Goal: Task Accomplishment & Management: Manage account settings

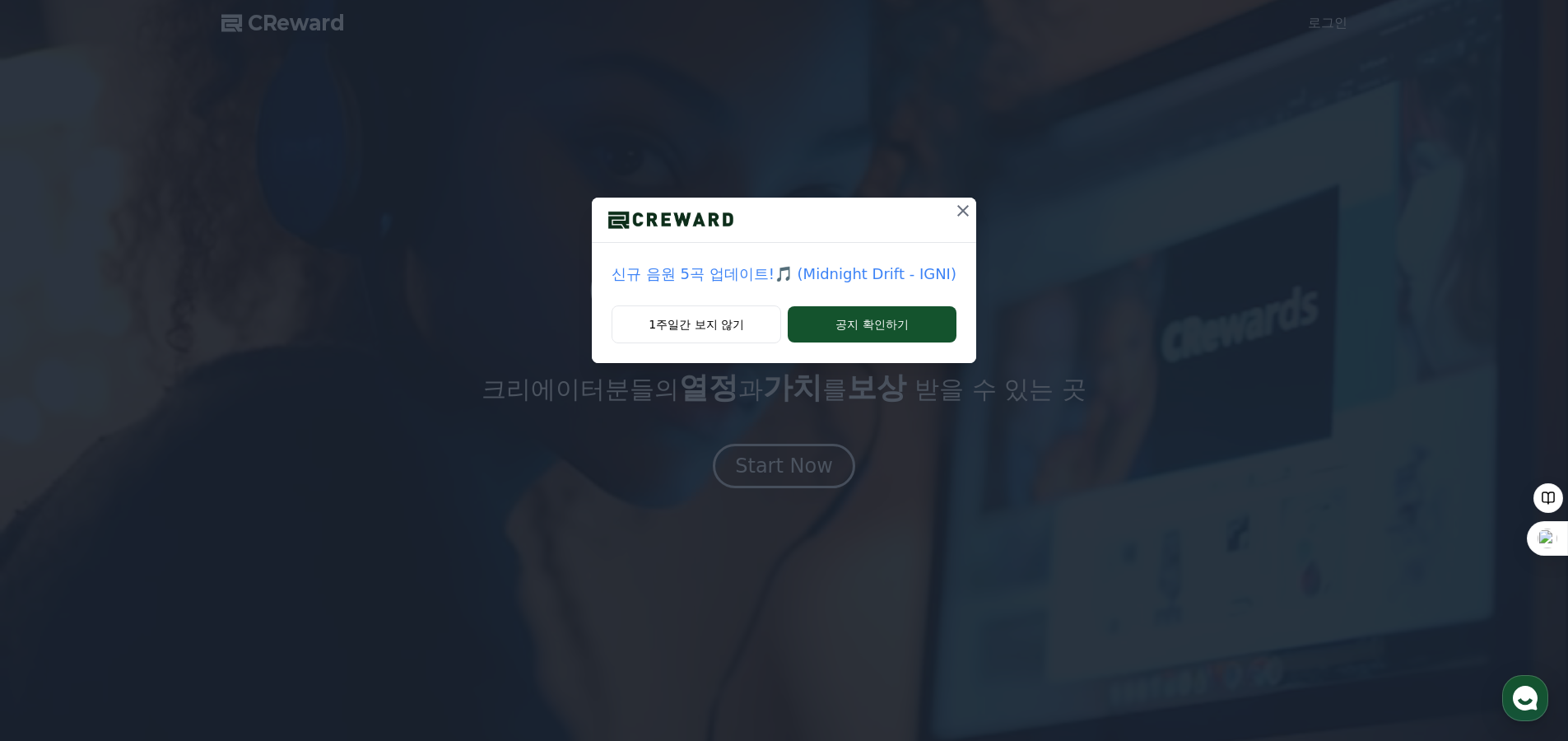
click at [954, 210] on icon at bounding box center [963, 211] width 20 height 20
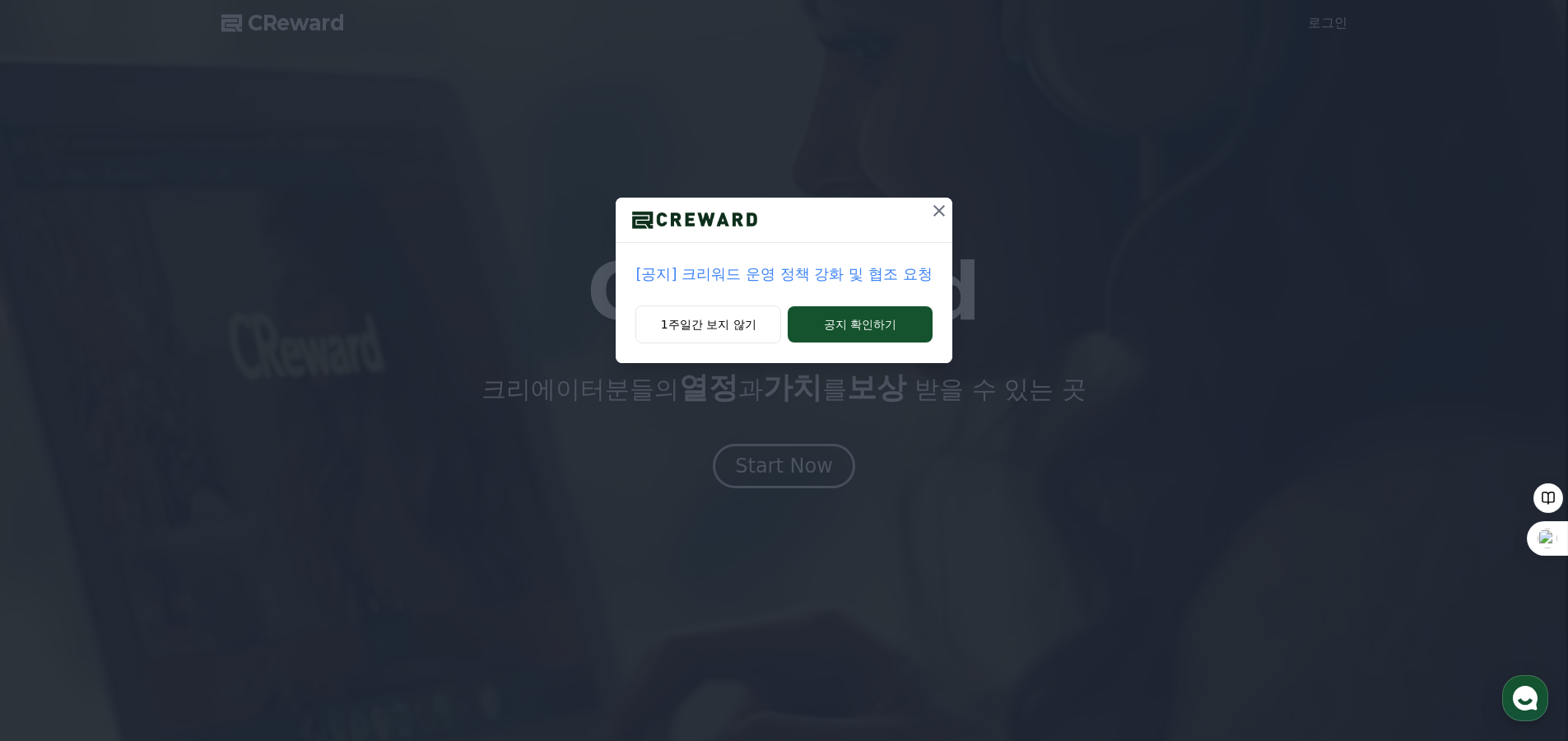
click at [945, 209] on icon at bounding box center [939, 211] width 20 height 20
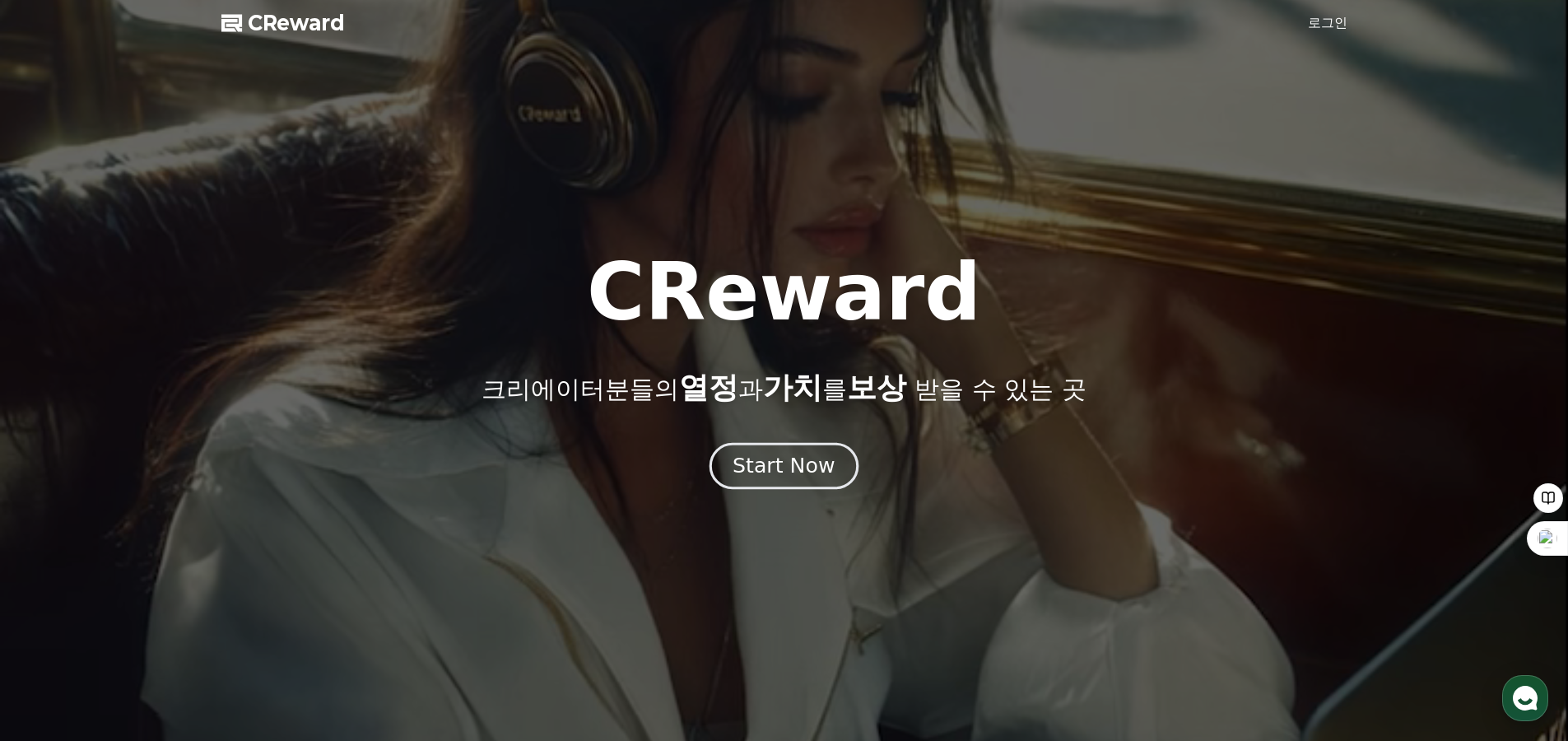
click at [755, 471] on div "Start Now" at bounding box center [784, 466] width 102 height 28
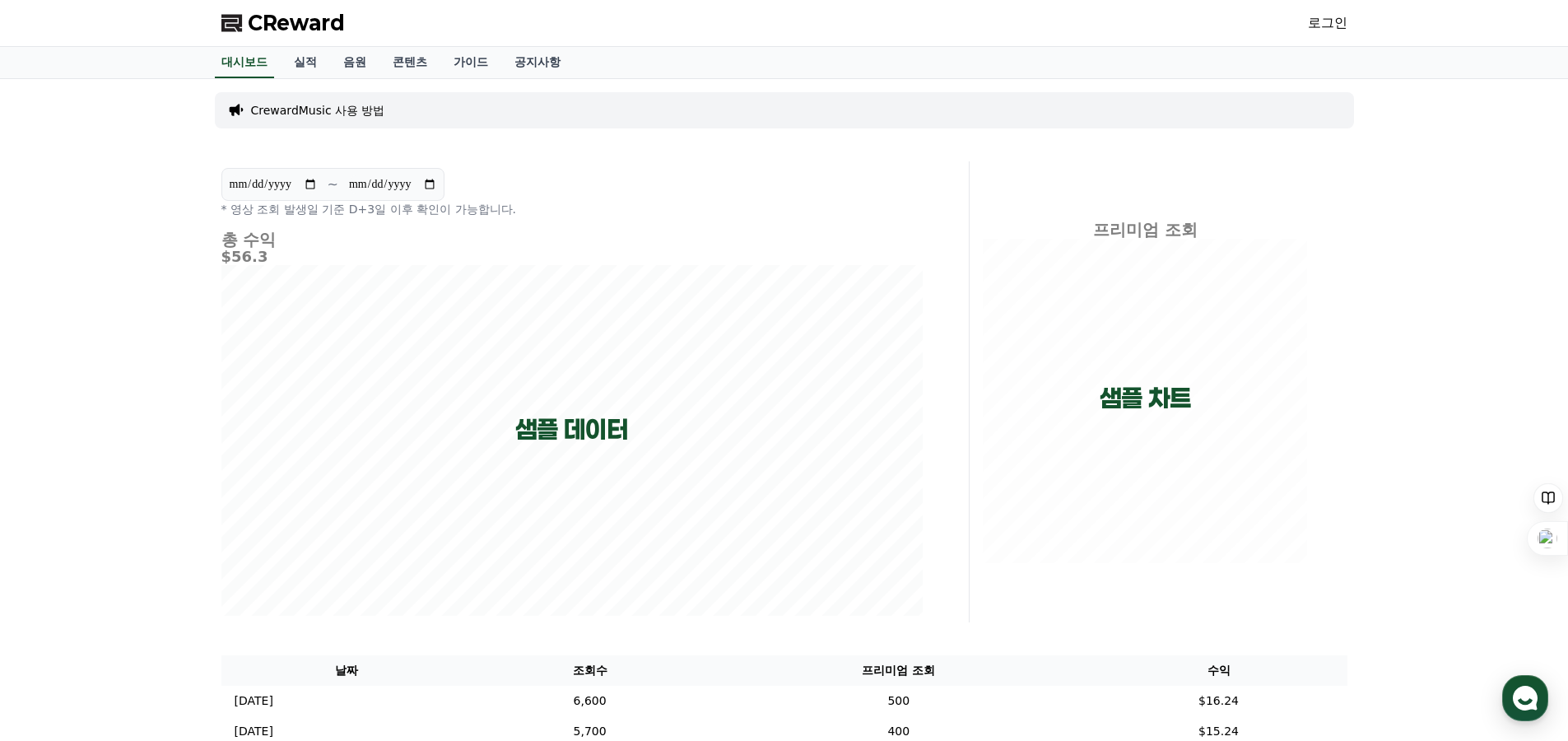
click at [1337, 17] on link "로그인" at bounding box center [1328, 23] width 39 height 20
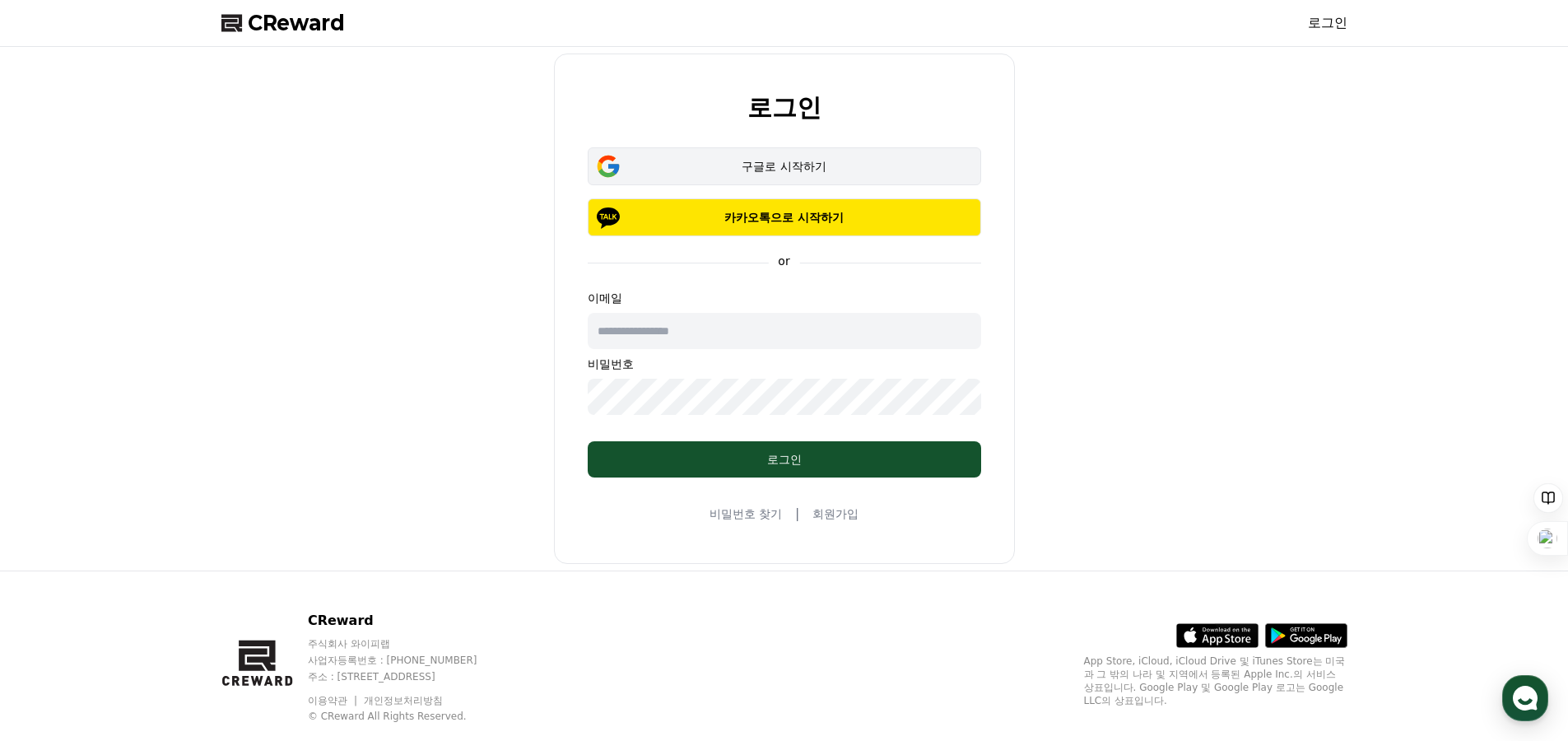
click at [844, 173] on div "구글로 시작하기" at bounding box center [784, 166] width 345 height 16
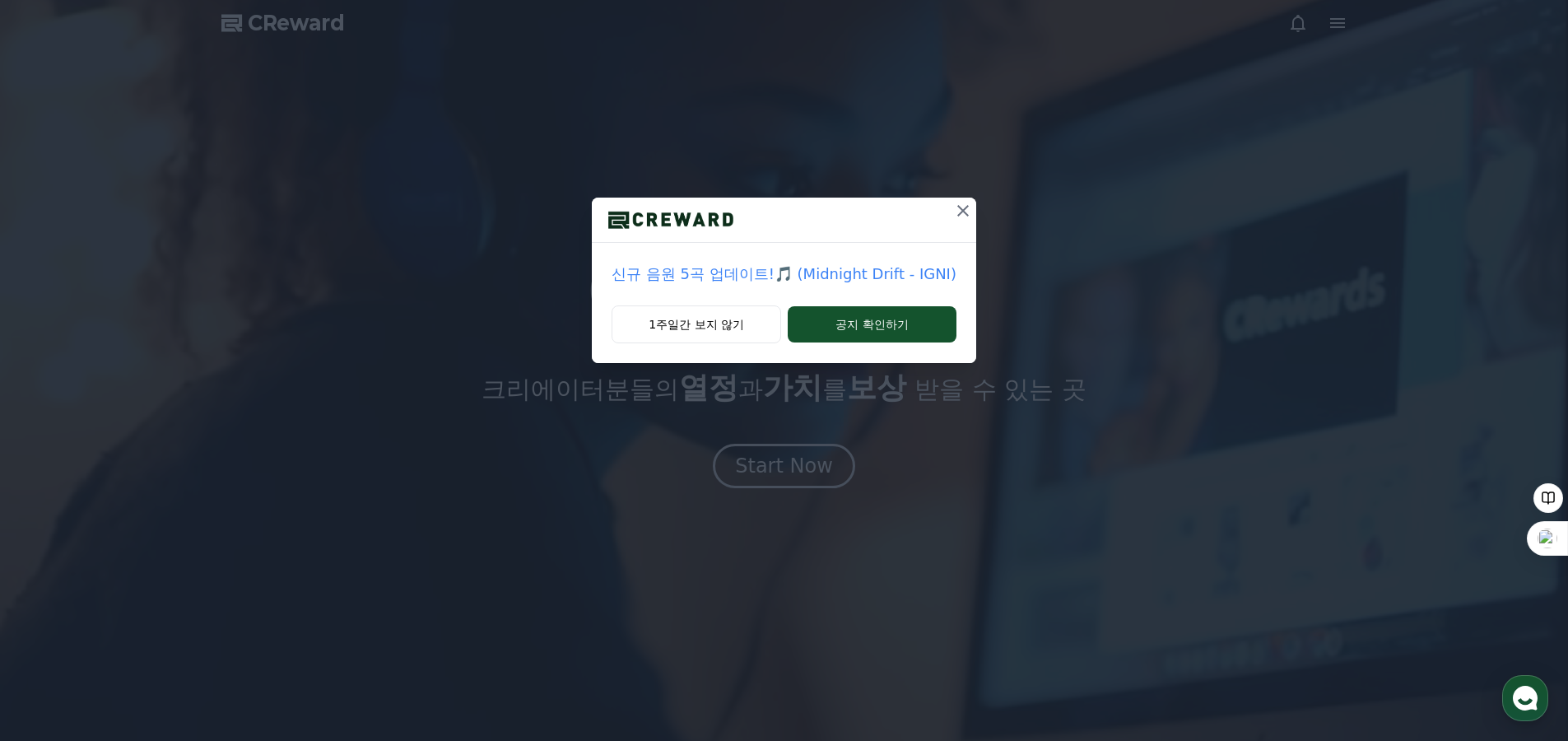
click at [954, 213] on icon at bounding box center [963, 211] width 20 height 20
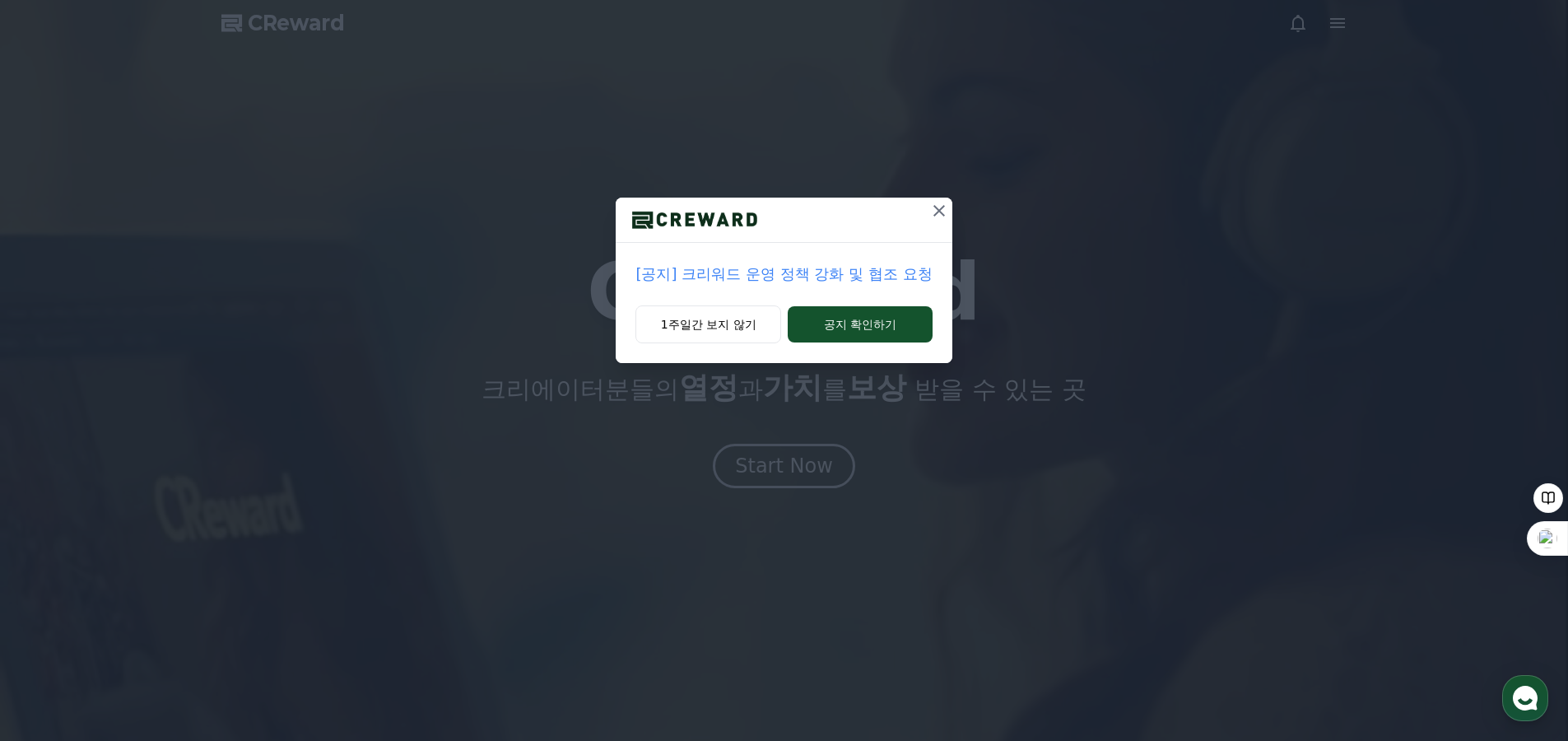
click at [943, 213] on icon at bounding box center [939, 211] width 20 height 20
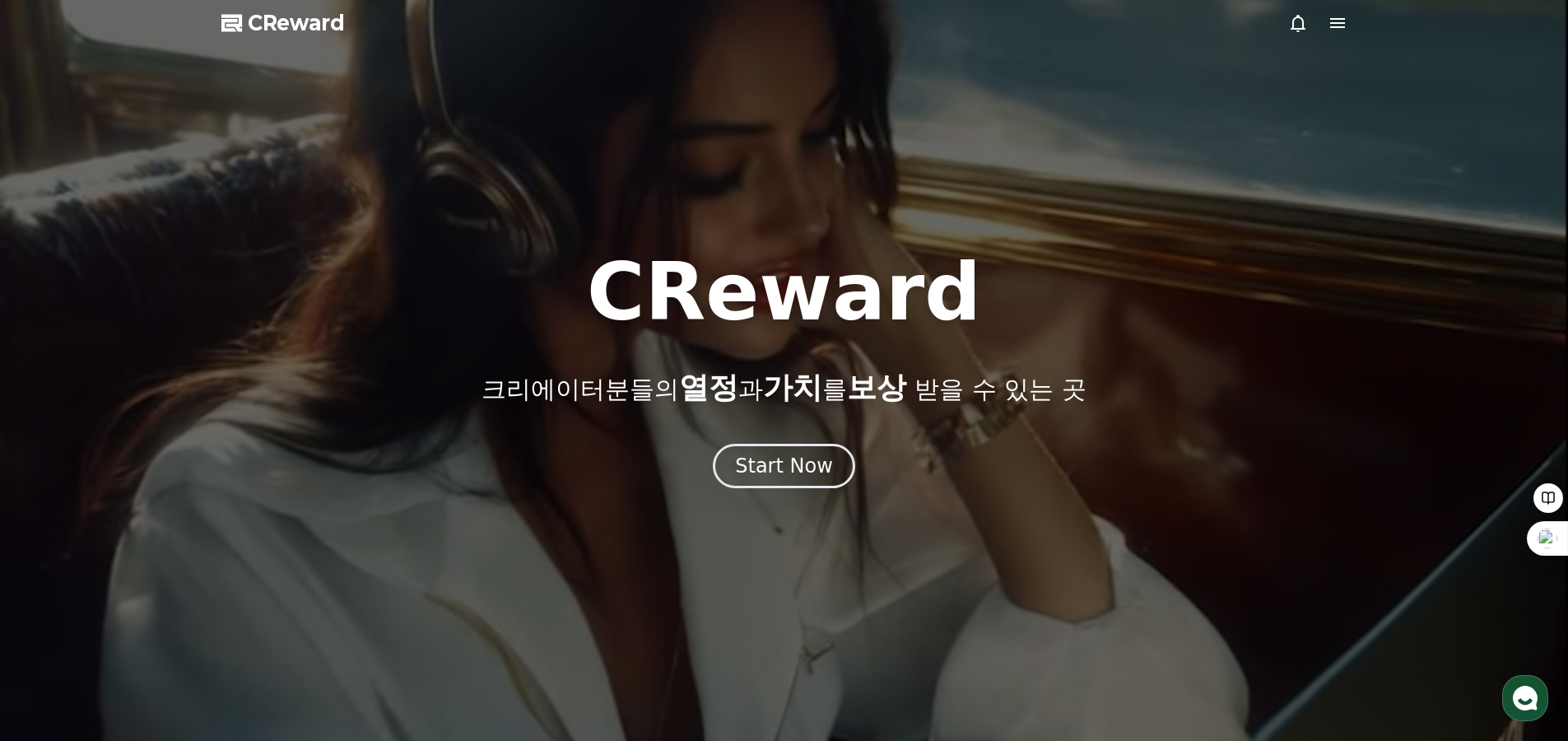
click at [1341, 31] on icon at bounding box center [1337, 23] width 20 height 20
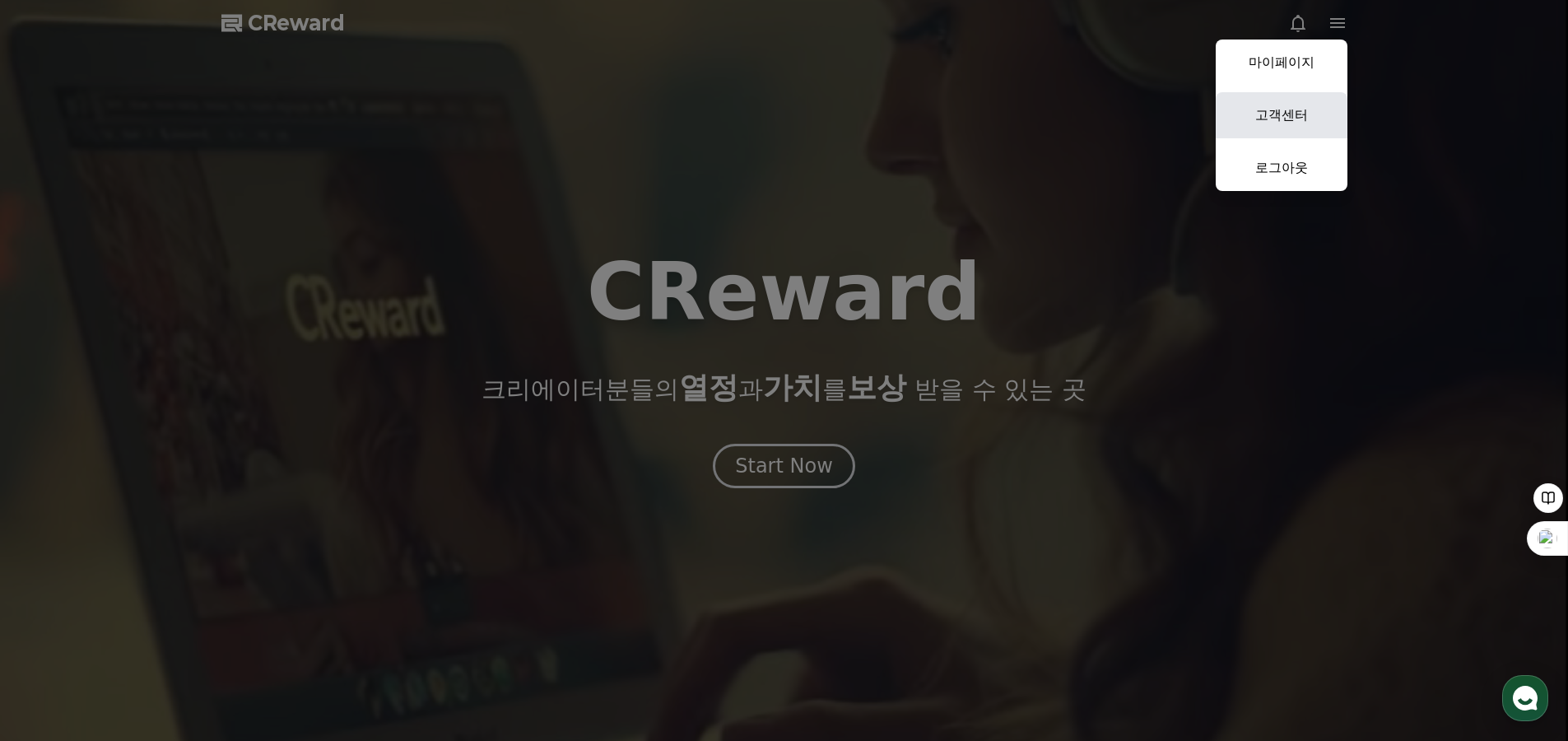
click at [1255, 109] on link "고객센터" at bounding box center [1282, 115] width 132 height 46
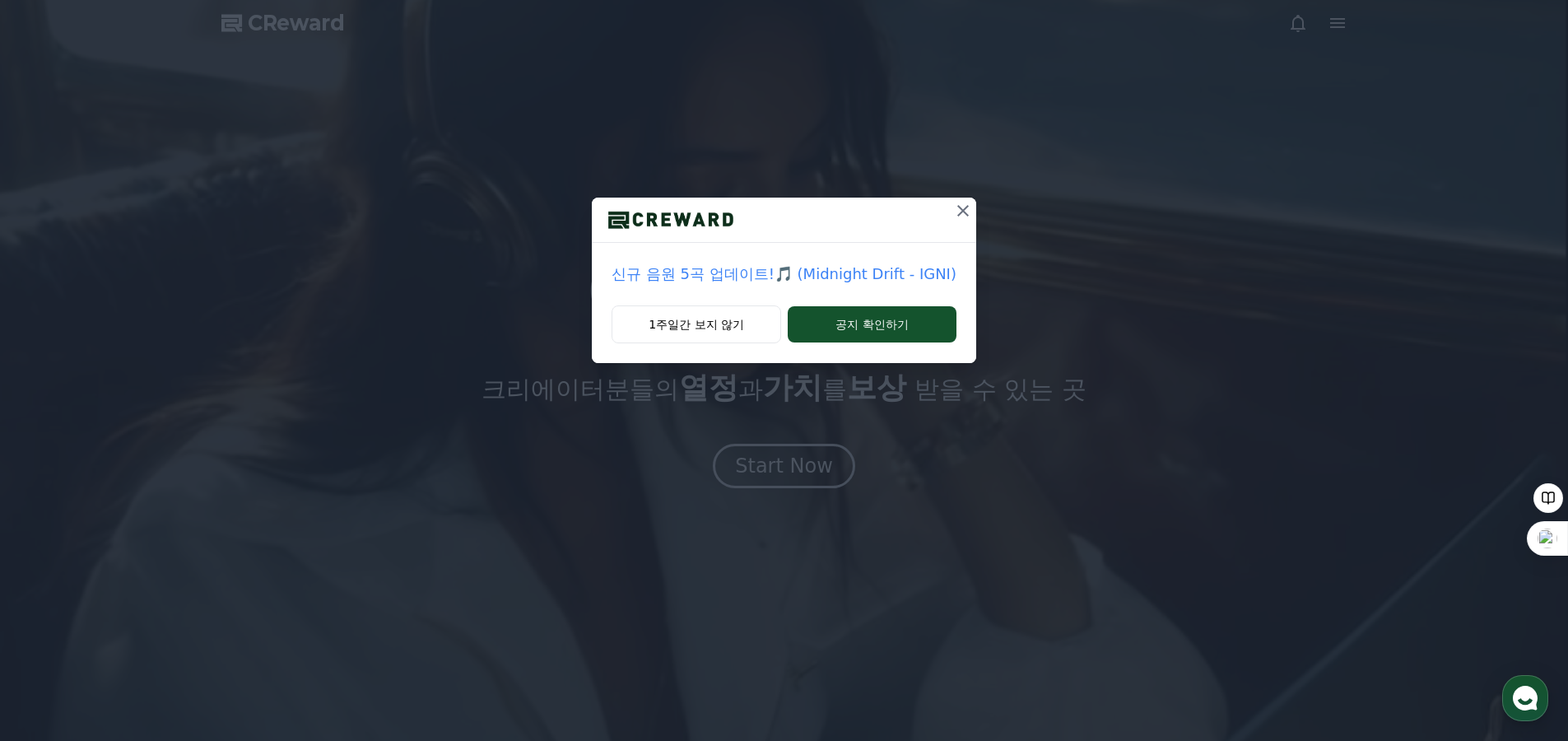
click at [957, 212] on icon at bounding box center [963, 211] width 12 height 12
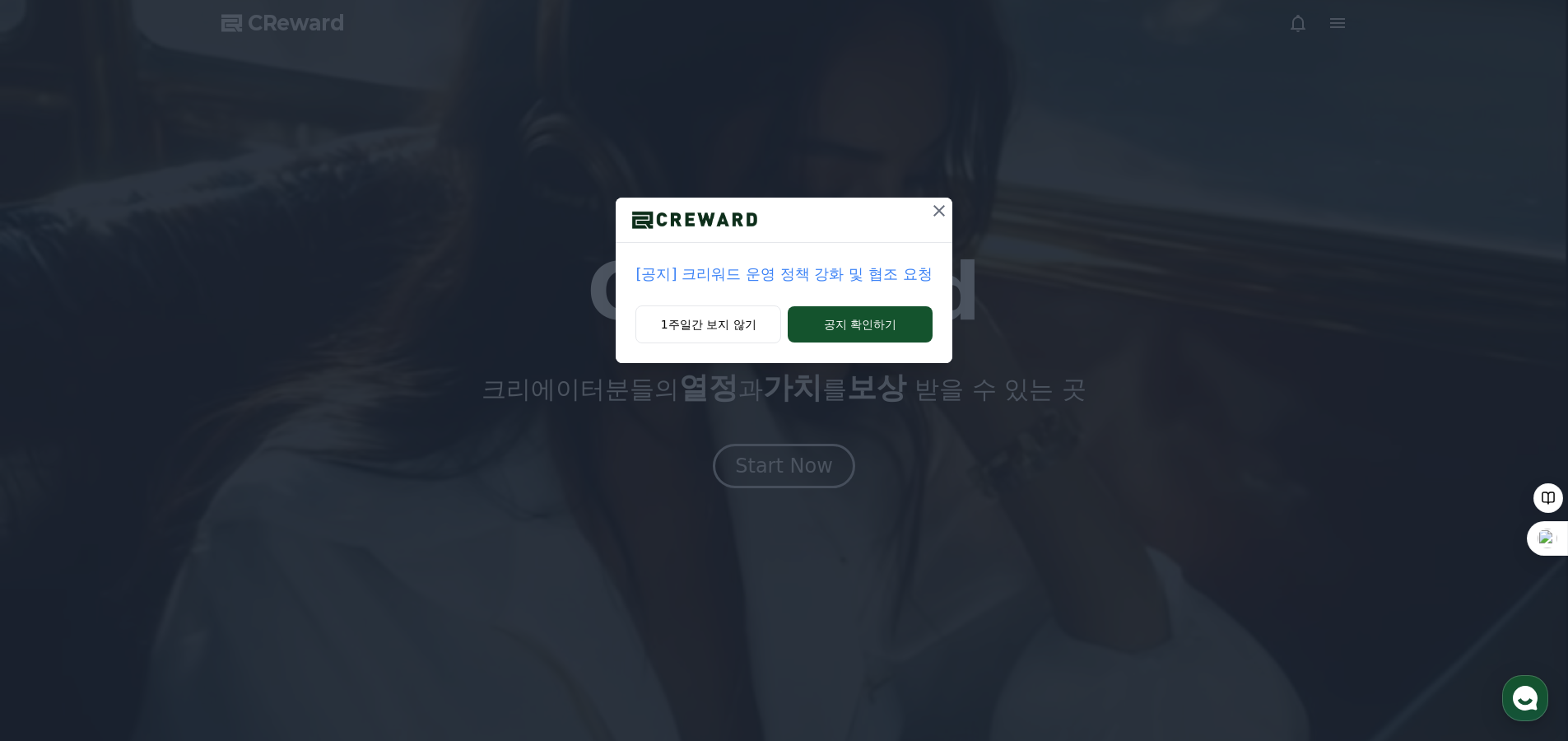
click at [940, 212] on icon at bounding box center [939, 211] width 20 height 20
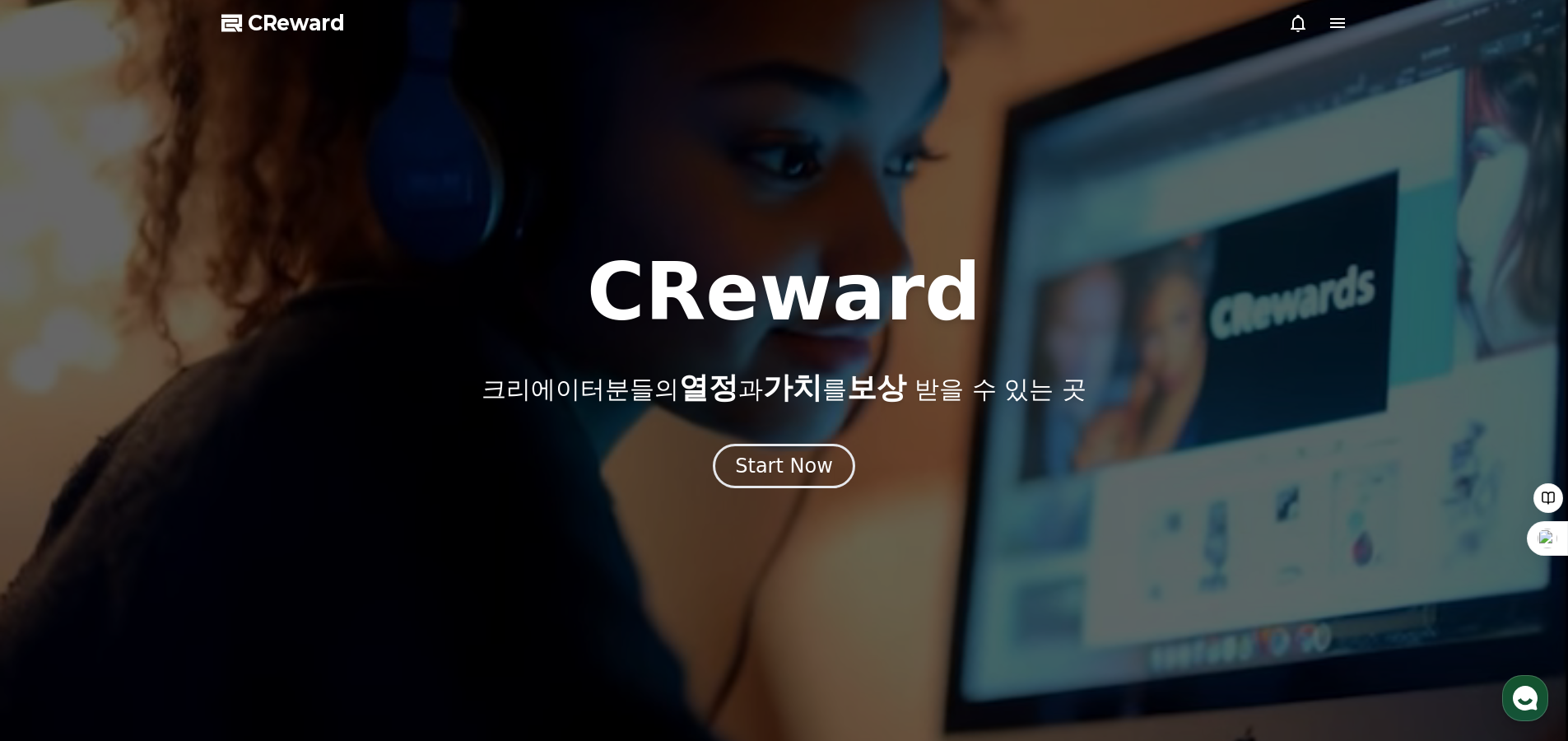
click at [1350, 25] on div at bounding box center [784, 370] width 1568 height 741
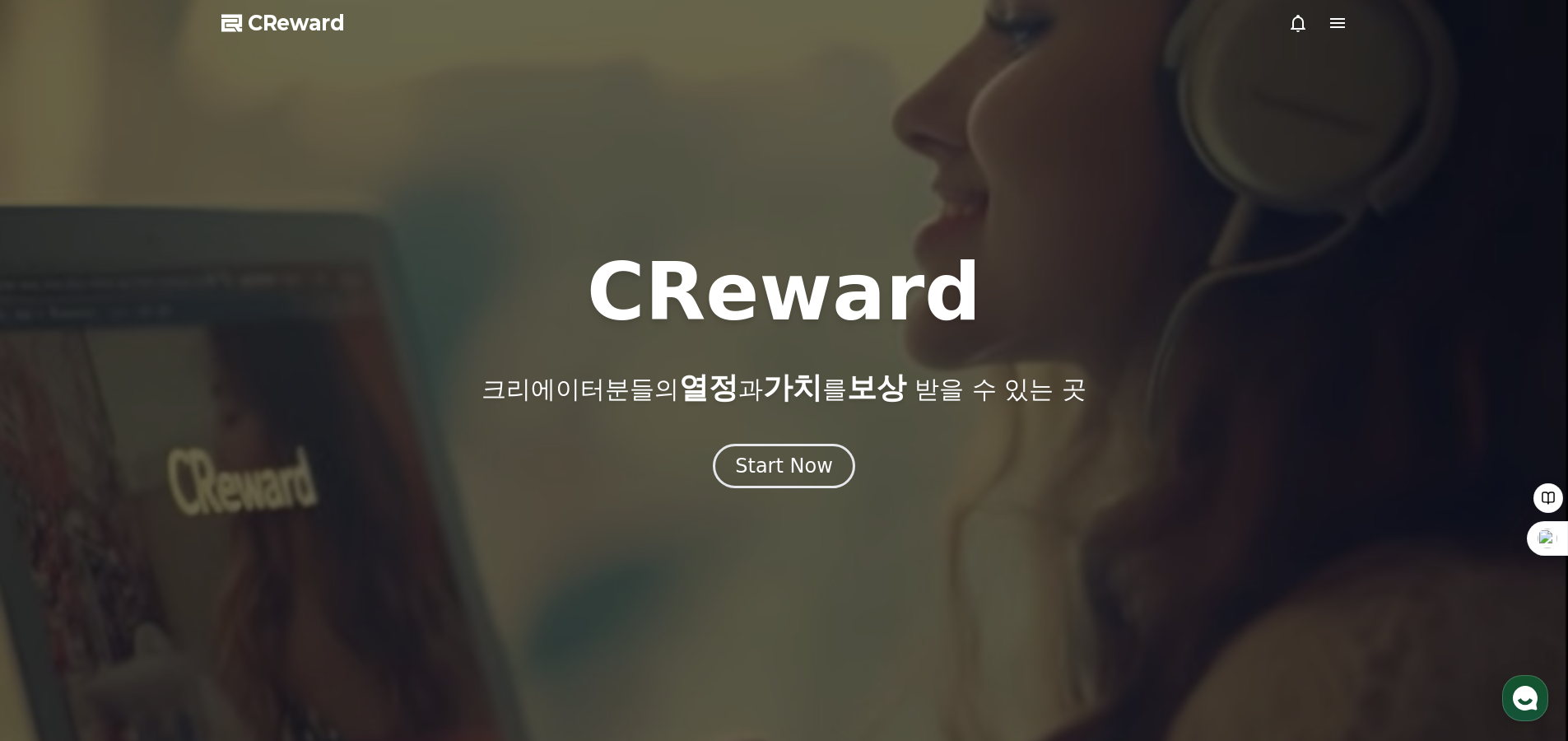
click at [1338, 22] on icon at bounding box center [1337, 22] width 15 height 10
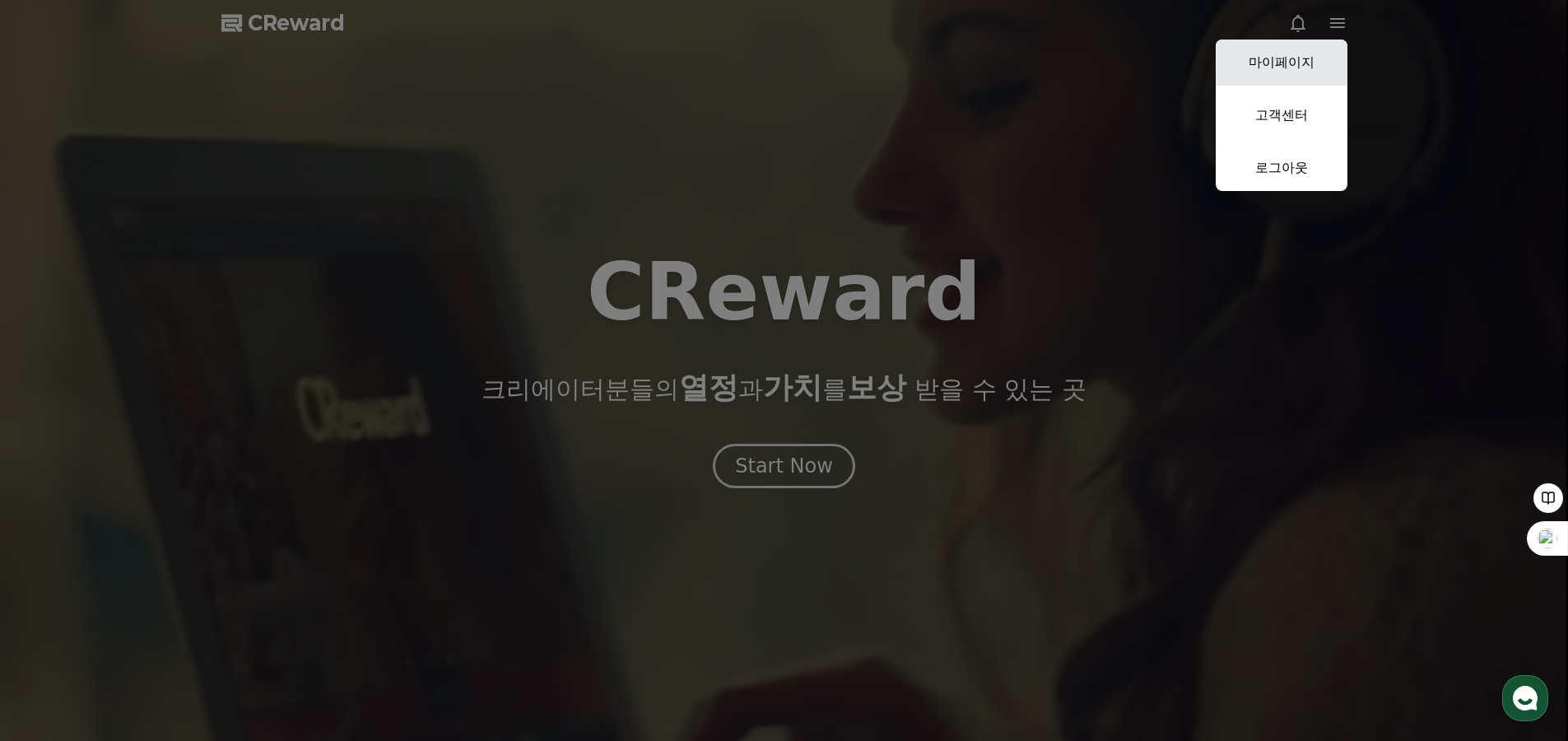
click at [1296, 68] on link "마이페이지" at bounding box center [1282, 62] width 132 height 46
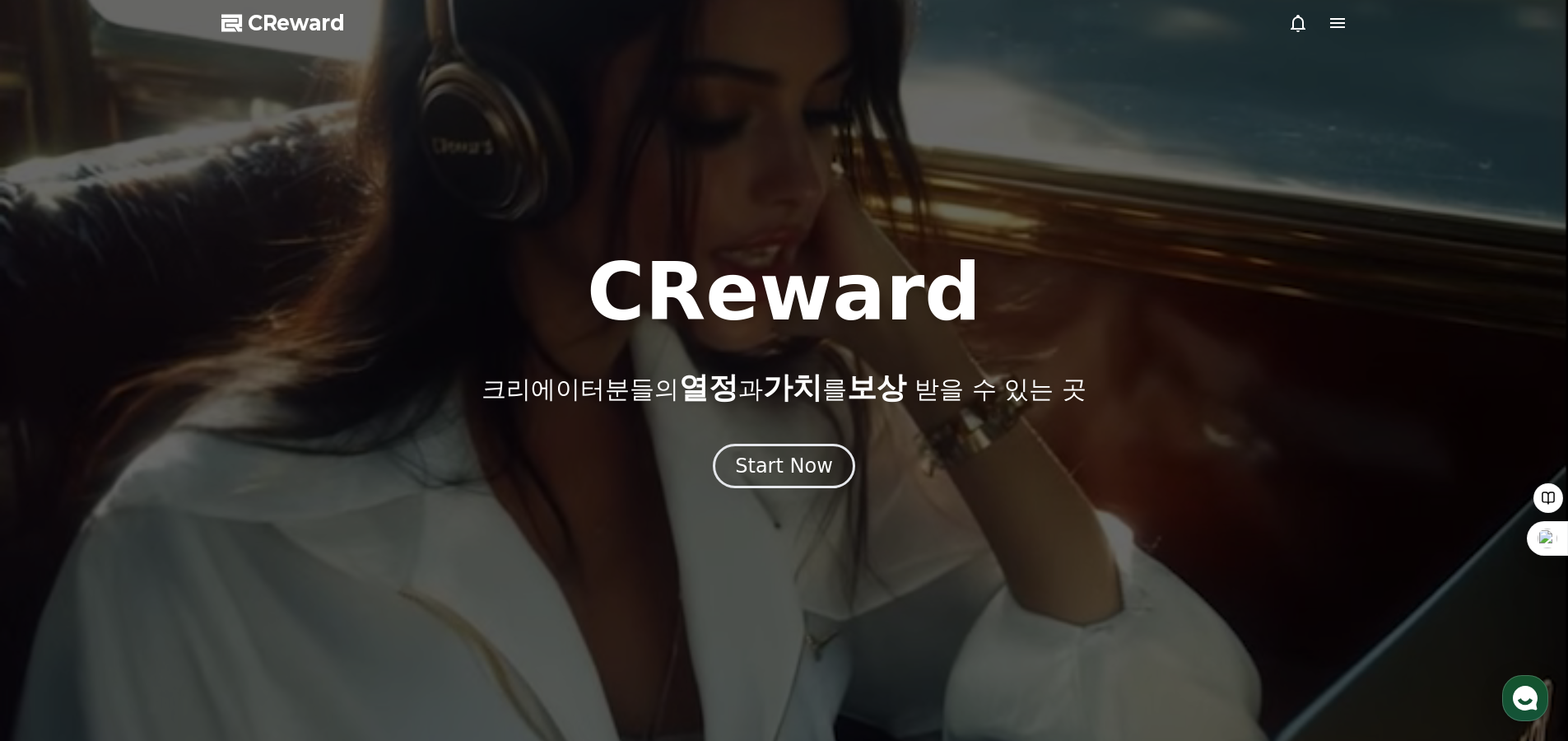
select select "**********"
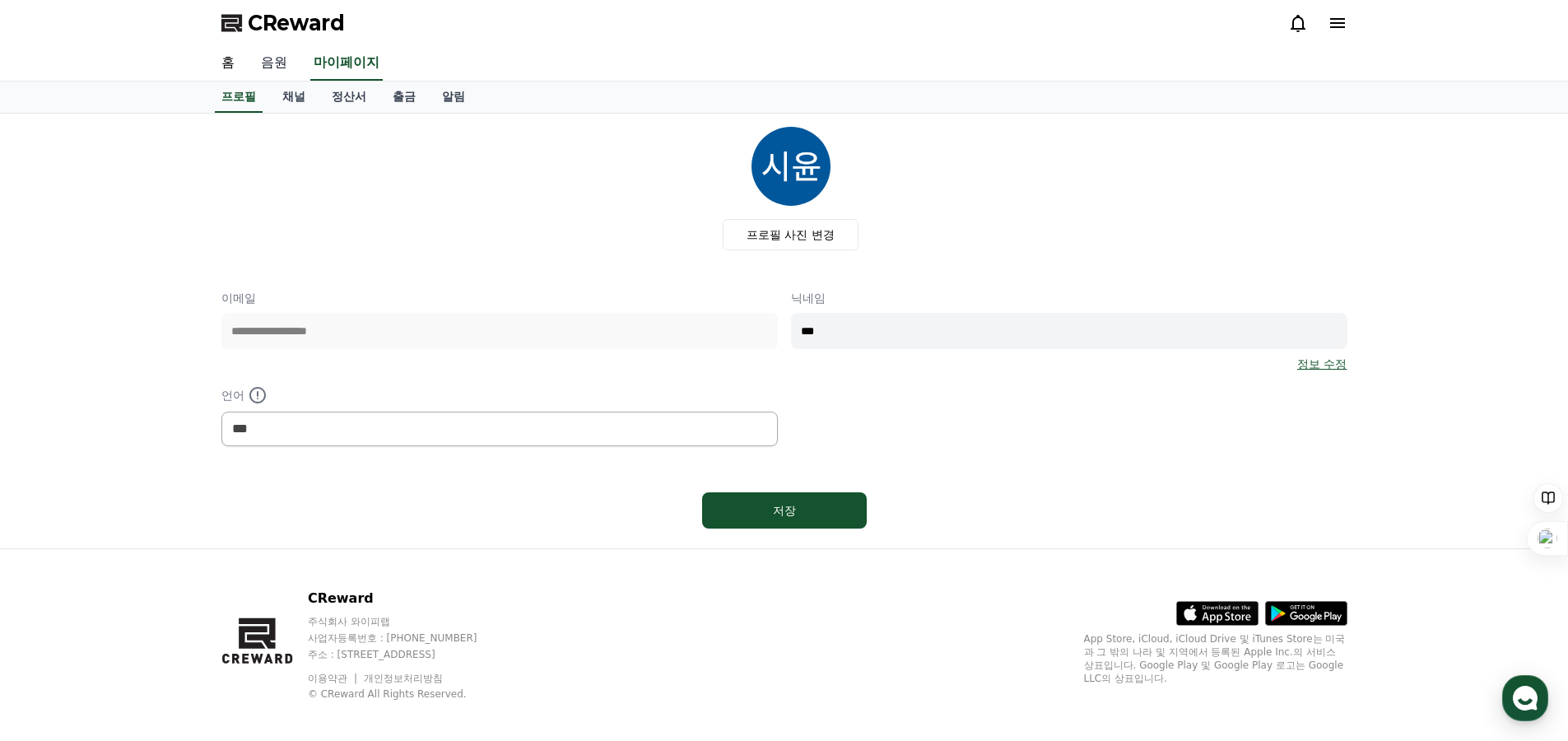
click at [267, 65] on link "음원" at bounding box center [274, 63] width 53 height 35
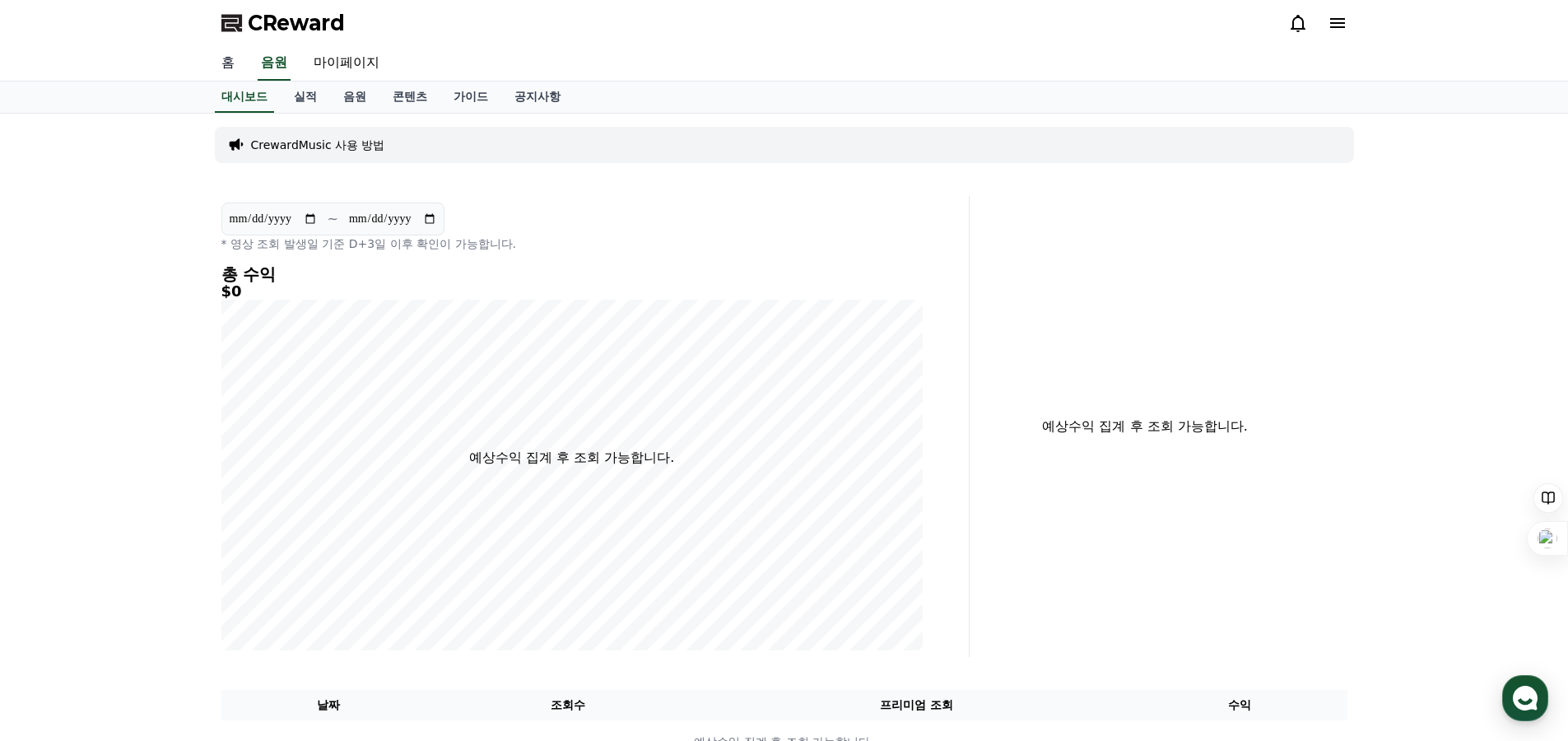
click at [233, 55] on link "홈" at bounding box center [228, 63] width 39 height 35
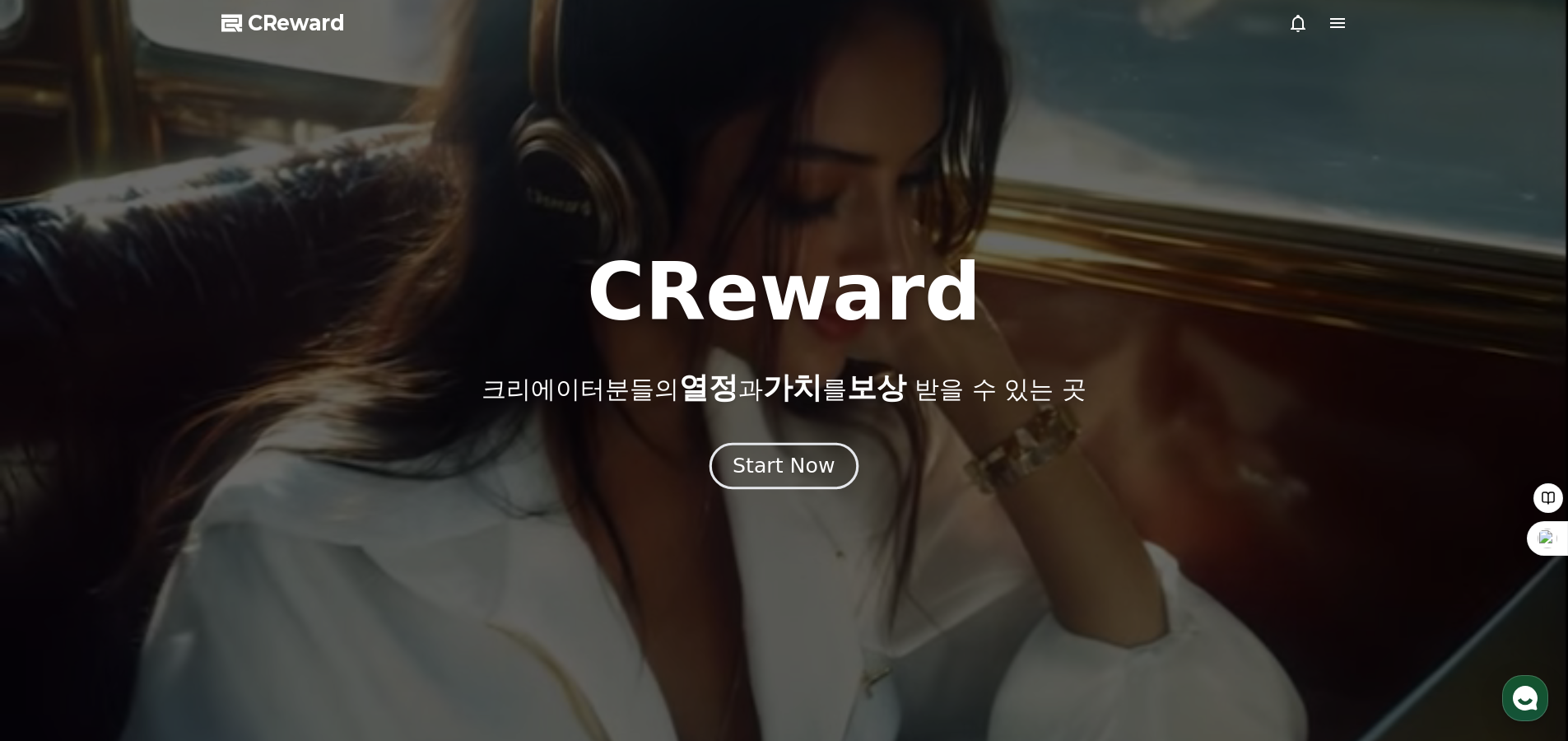
click at [776, 471] on div "Start Now" at bounding box center [784, 466] width 102 height 28
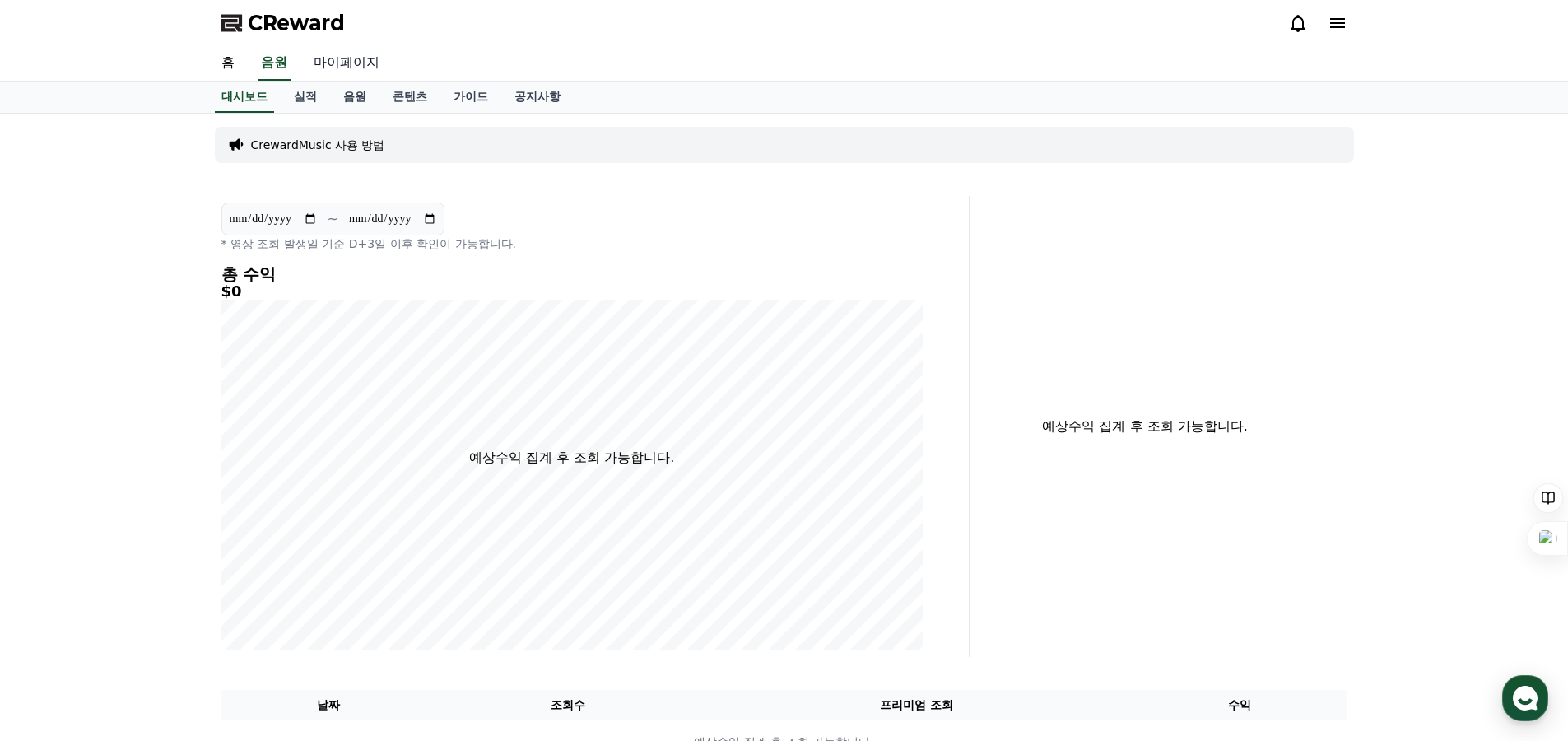
click at [340, 60] on link "마이페이지" at bounding box center [346, 63] width 92 height 35
select select "**********"
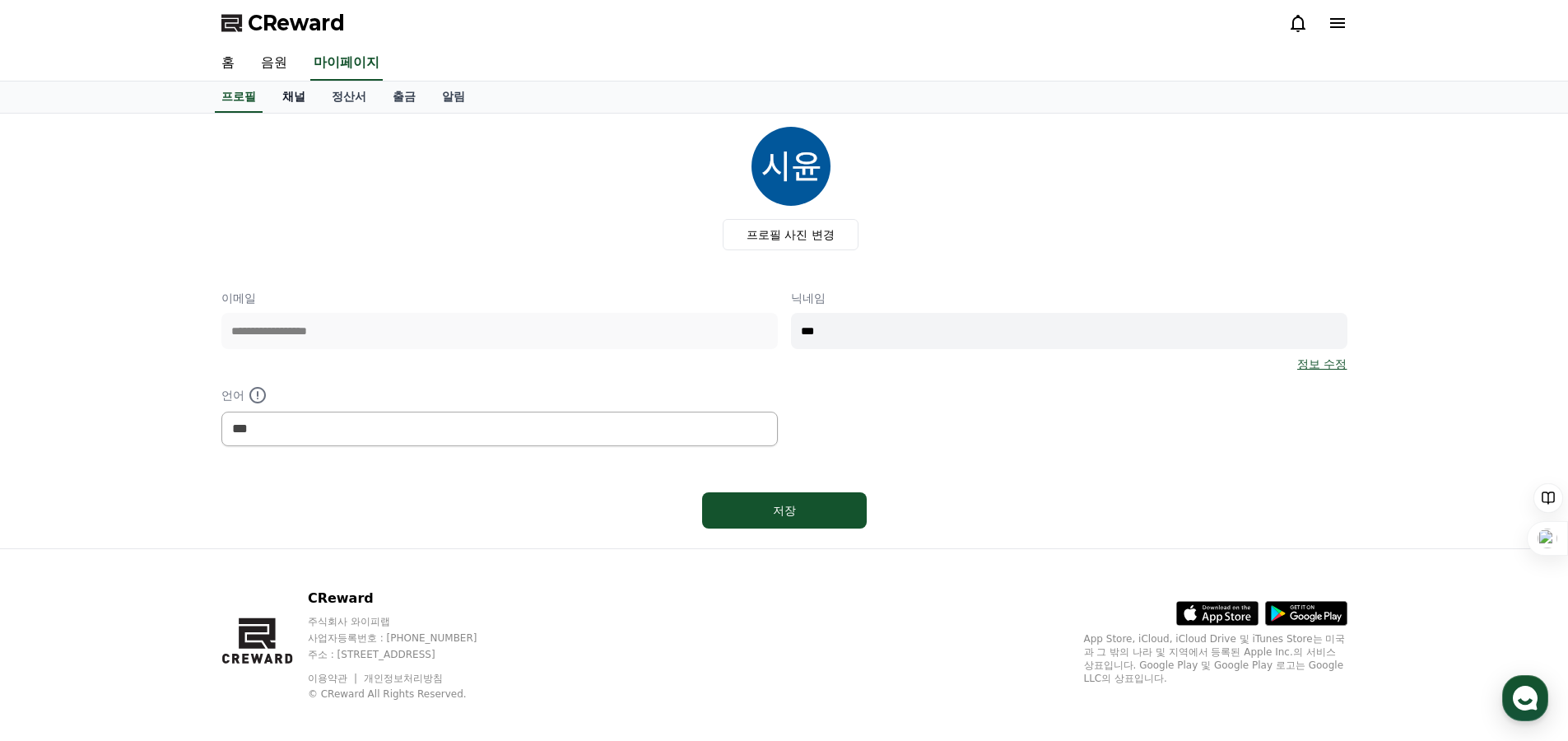
click at [279, 97] on link "채널" at bounding box center [293, 97] width 49 height 31
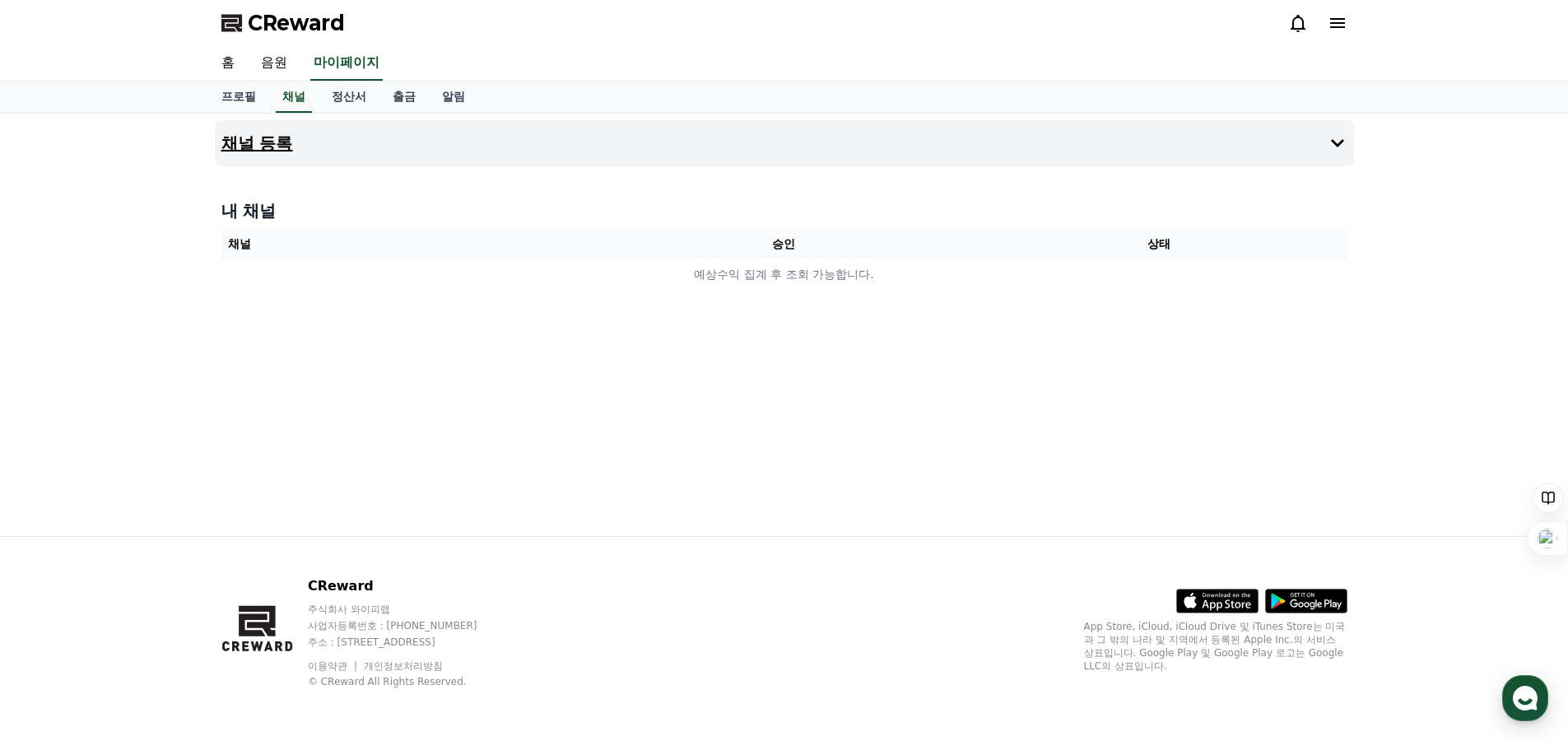
click at [817, 128] on button "채널 등록" at bounding box center [785, 143] width 1139 height 46
